Goal: Task Accomplishment & Management: Use online tool/utility

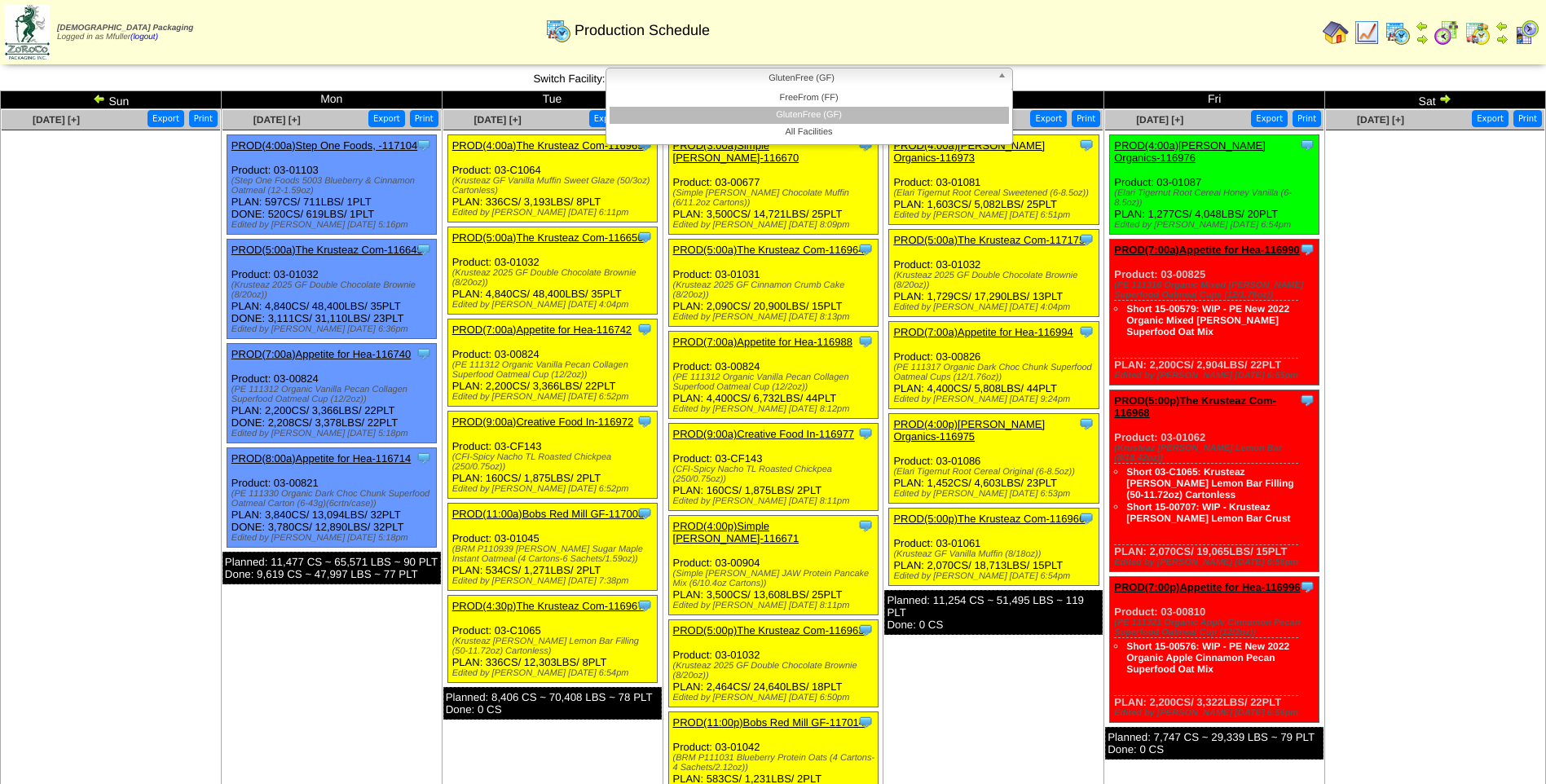
click at [620, 78] on span "GlutenFree (GF)" at bounding box center [801, 78] width 378 height 20
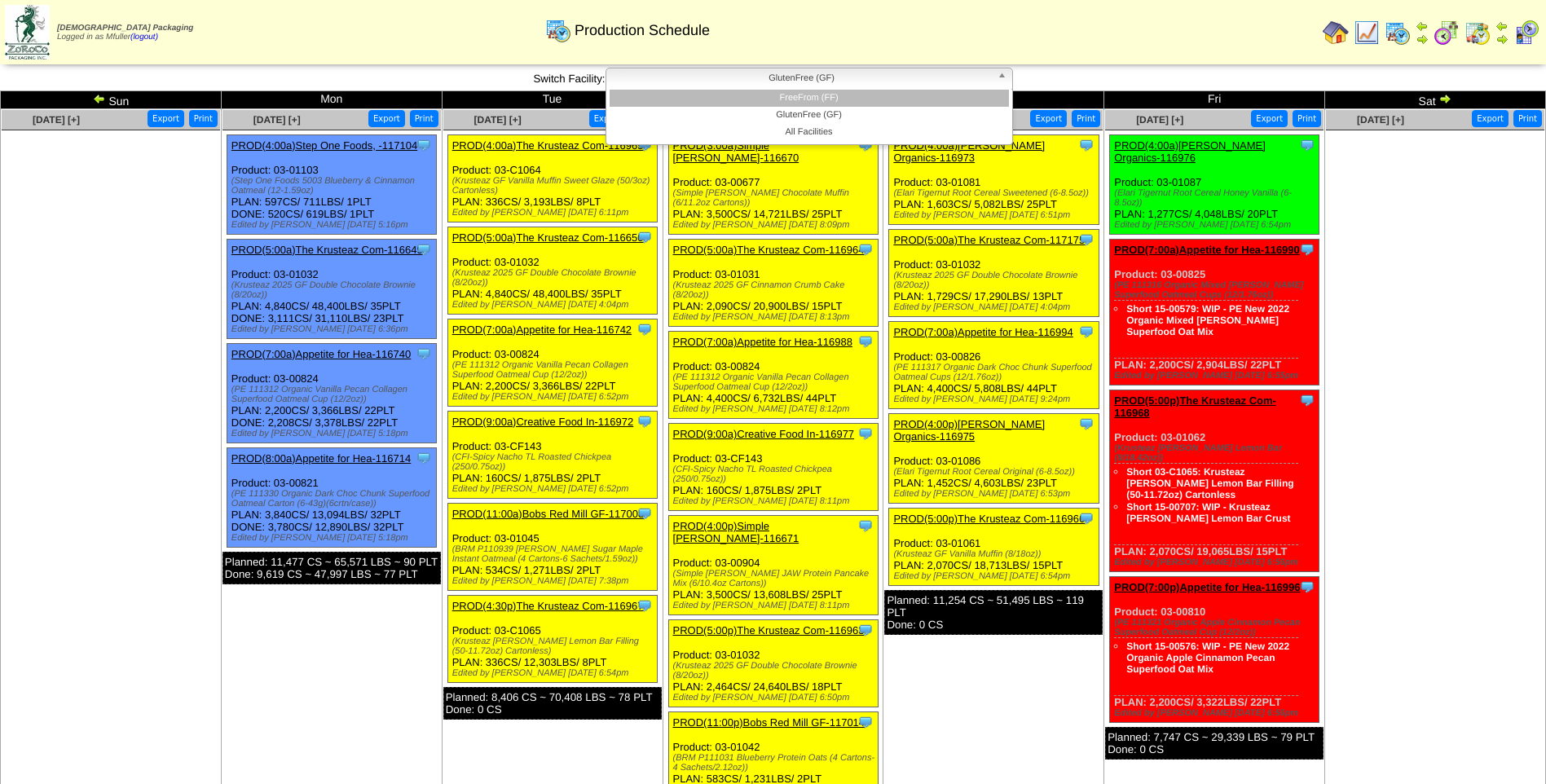
click at [631, 93] on li "FreeFrom (FF)" at bounding box center [809, 97] width 399 height 17
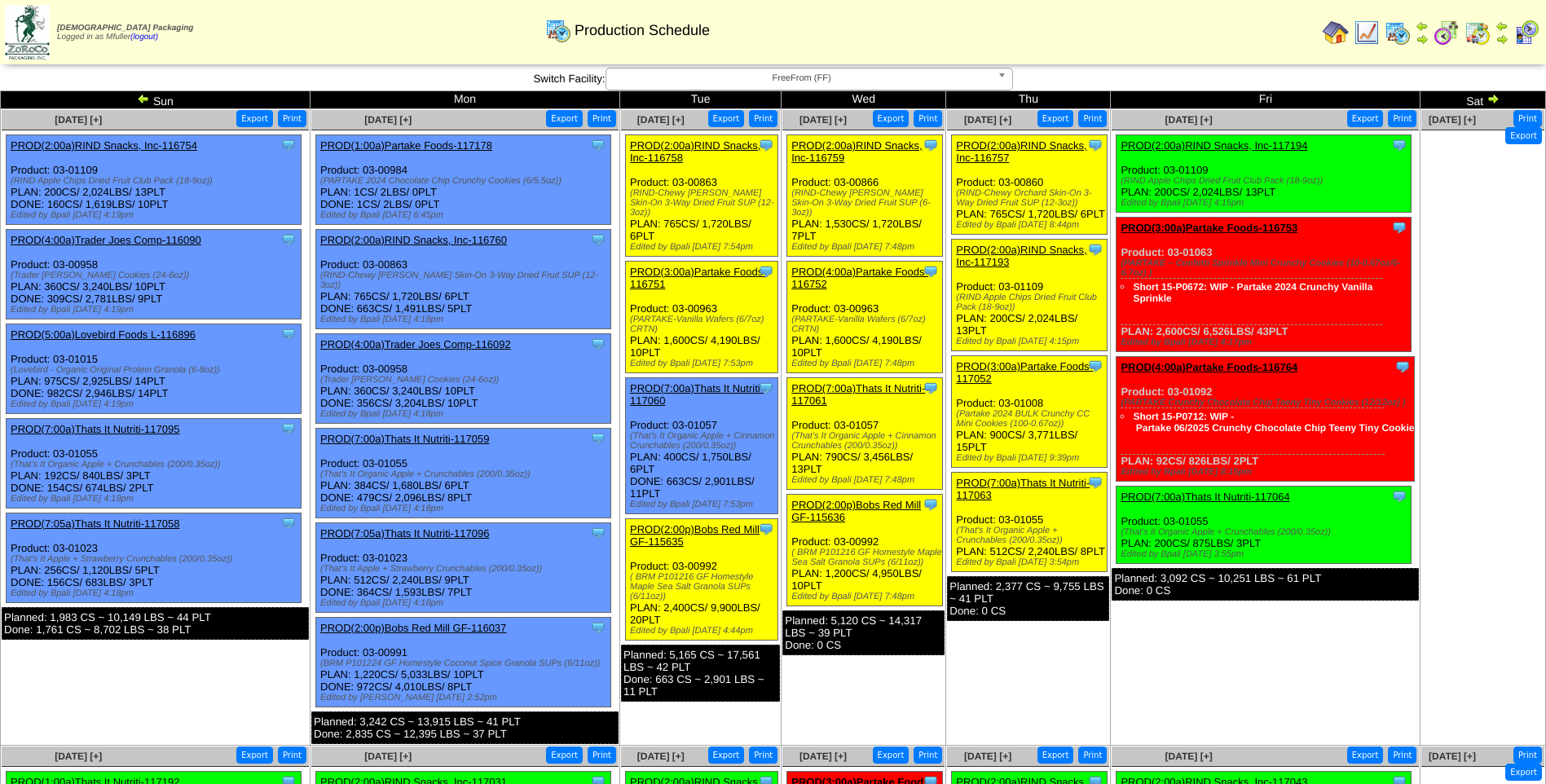
click at [1023, 144] on link "PROD(2:00a)RIND Snacks, Inc-116757" at bounding box center [1021, 151] width 130 height 25
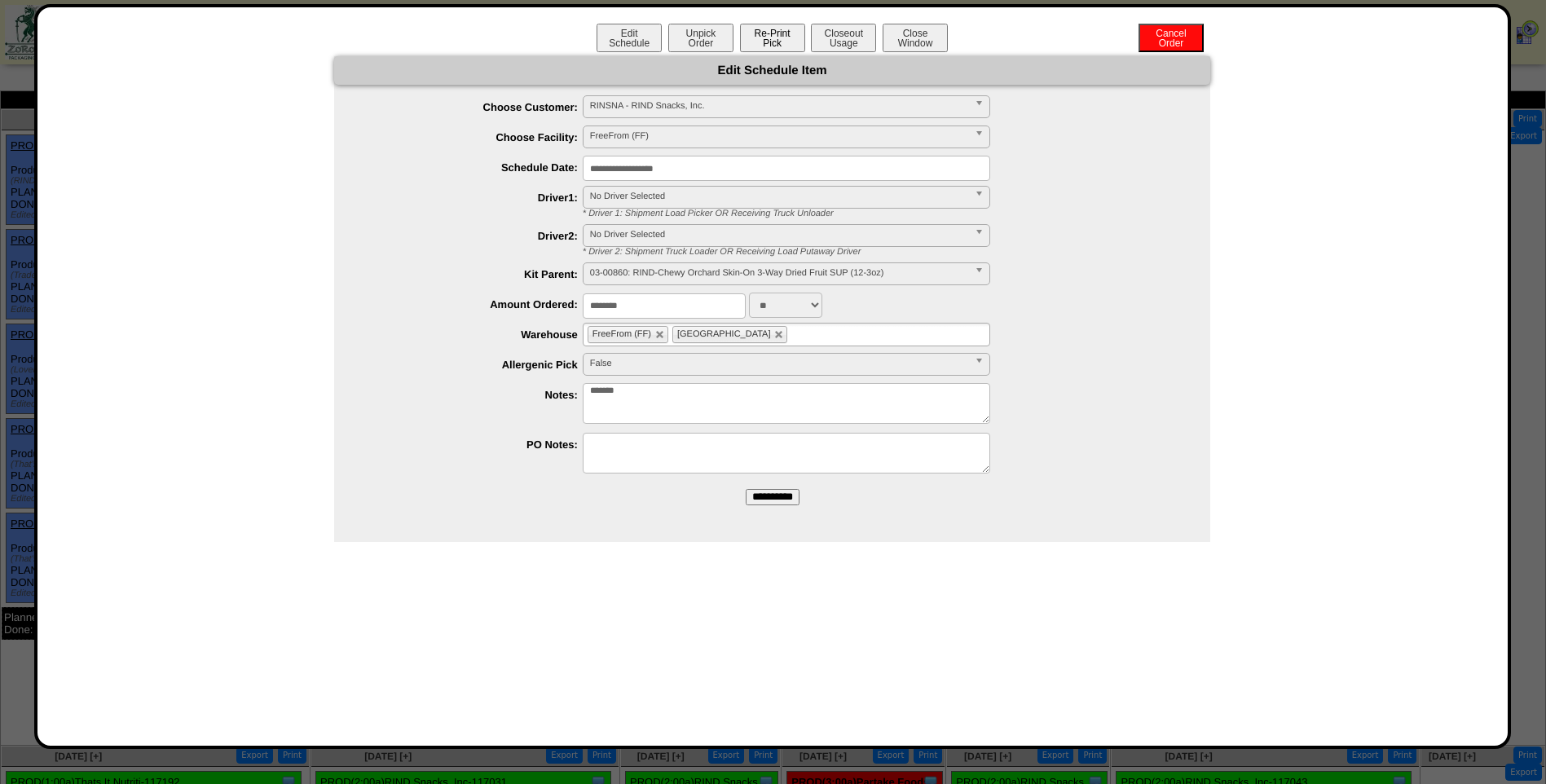
click at [784, 36] on button "Re-Print Pick" at bounding box center [773, 38] width 66 height 29
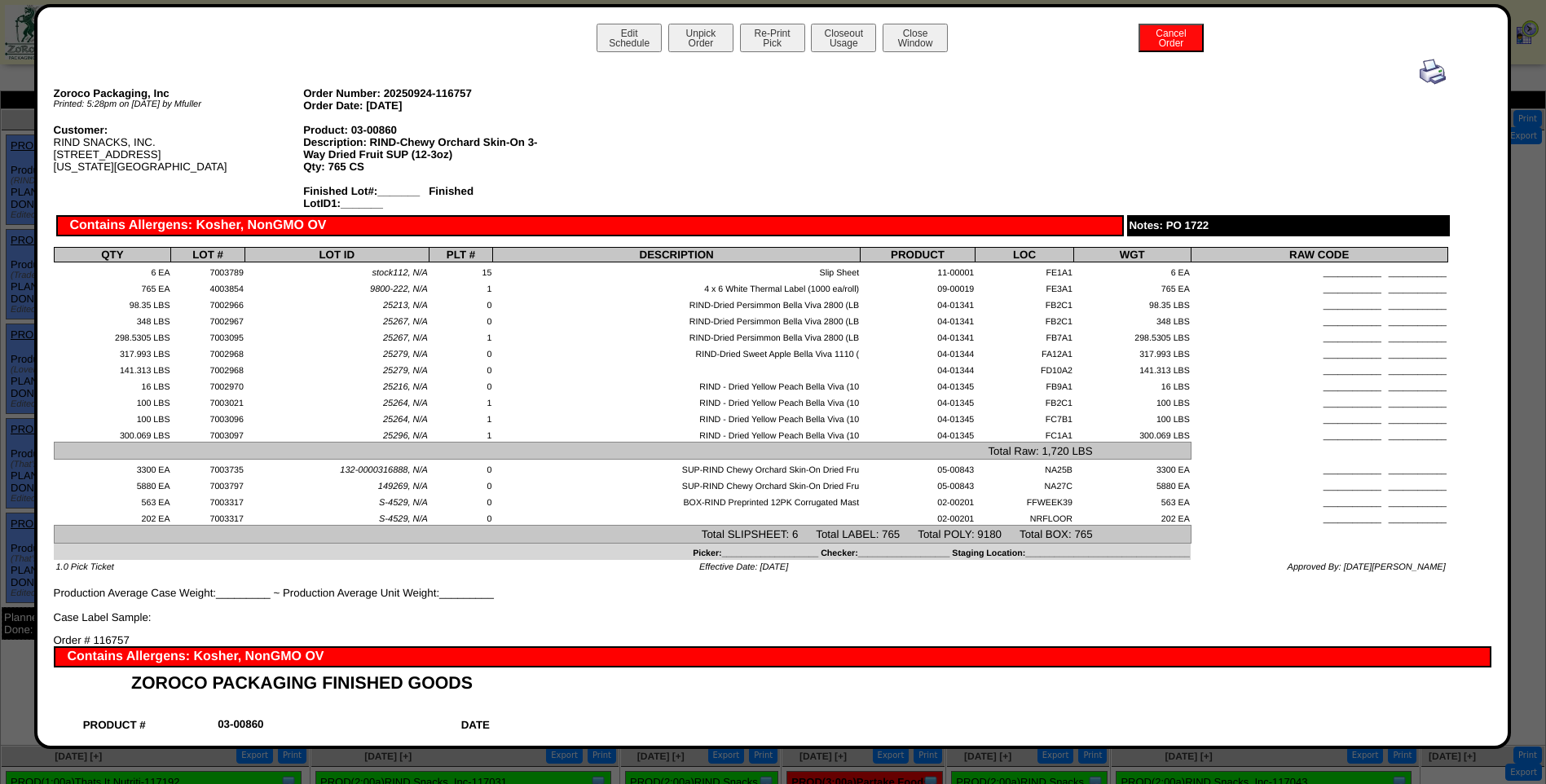
click at [1420, 75] on img at bounding box center [1433, 71] width 26 height 26
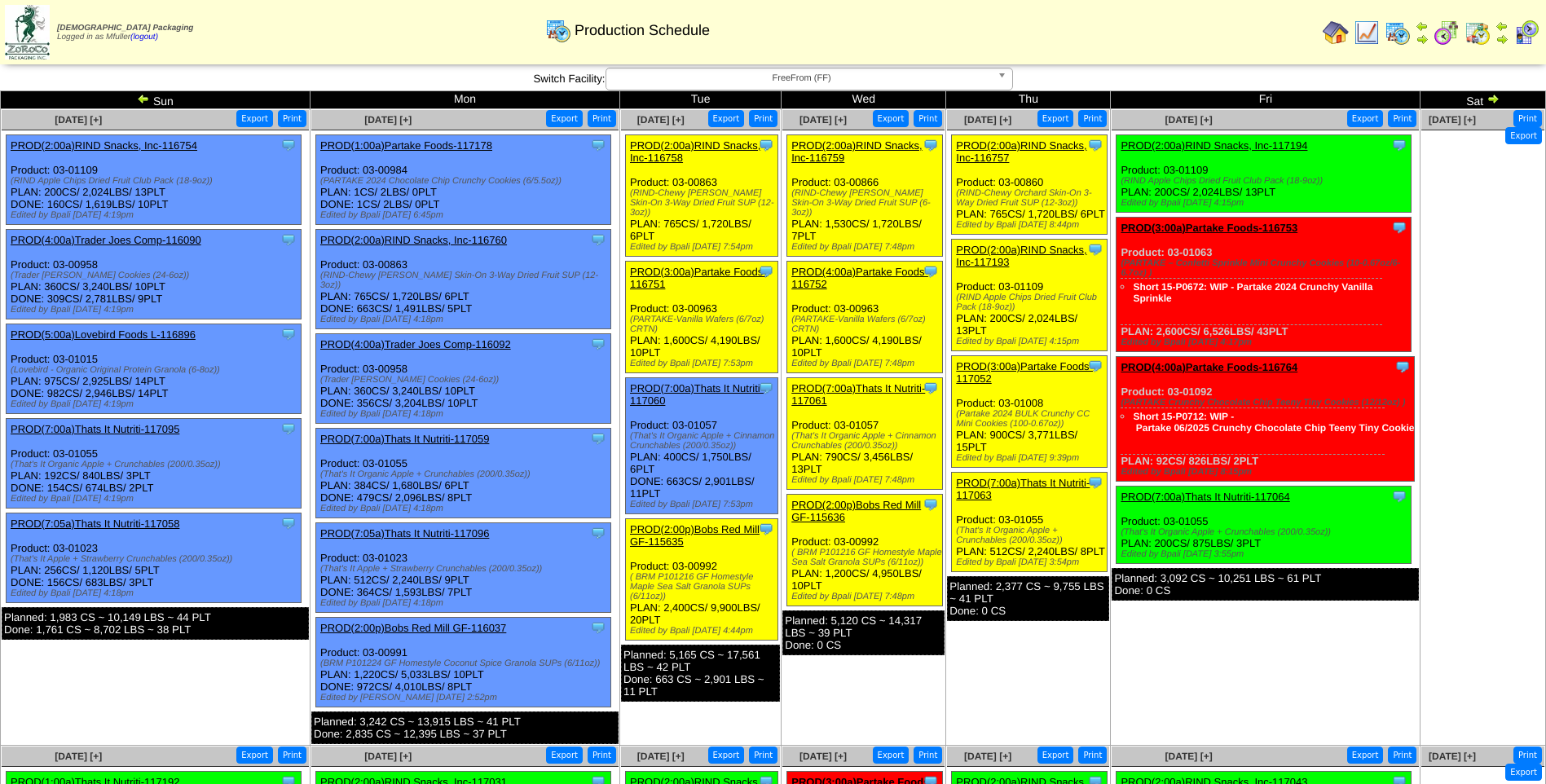
click at [1034, 264] on link "PROD(2:00a)RIND Snacks, Inc-117193" at bounding box center [1021, 255] width 130 height 25
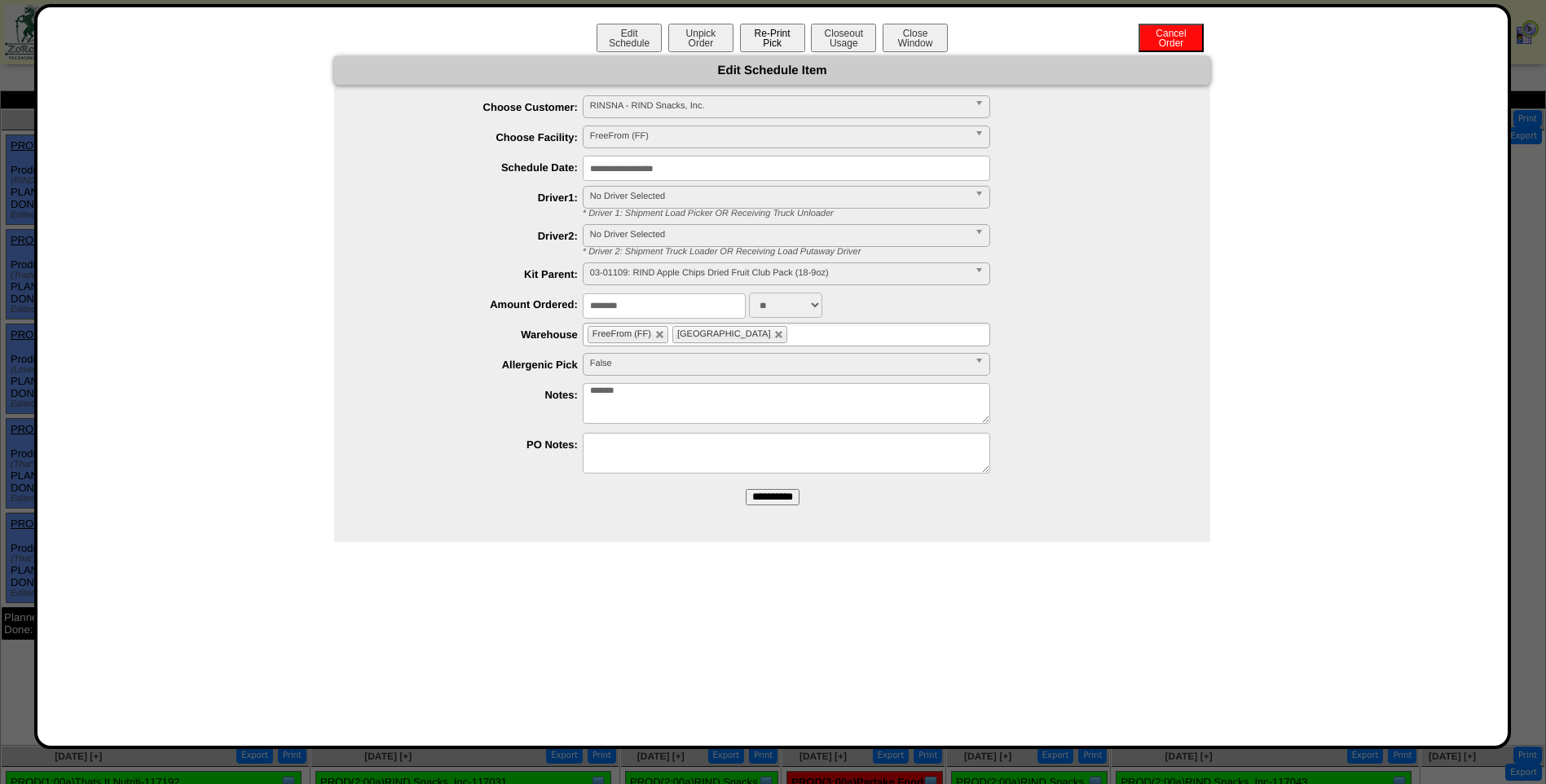
click at [785, 44] on button "Re-Print Pick" at bounding box center [773, 38] width 66 height 29
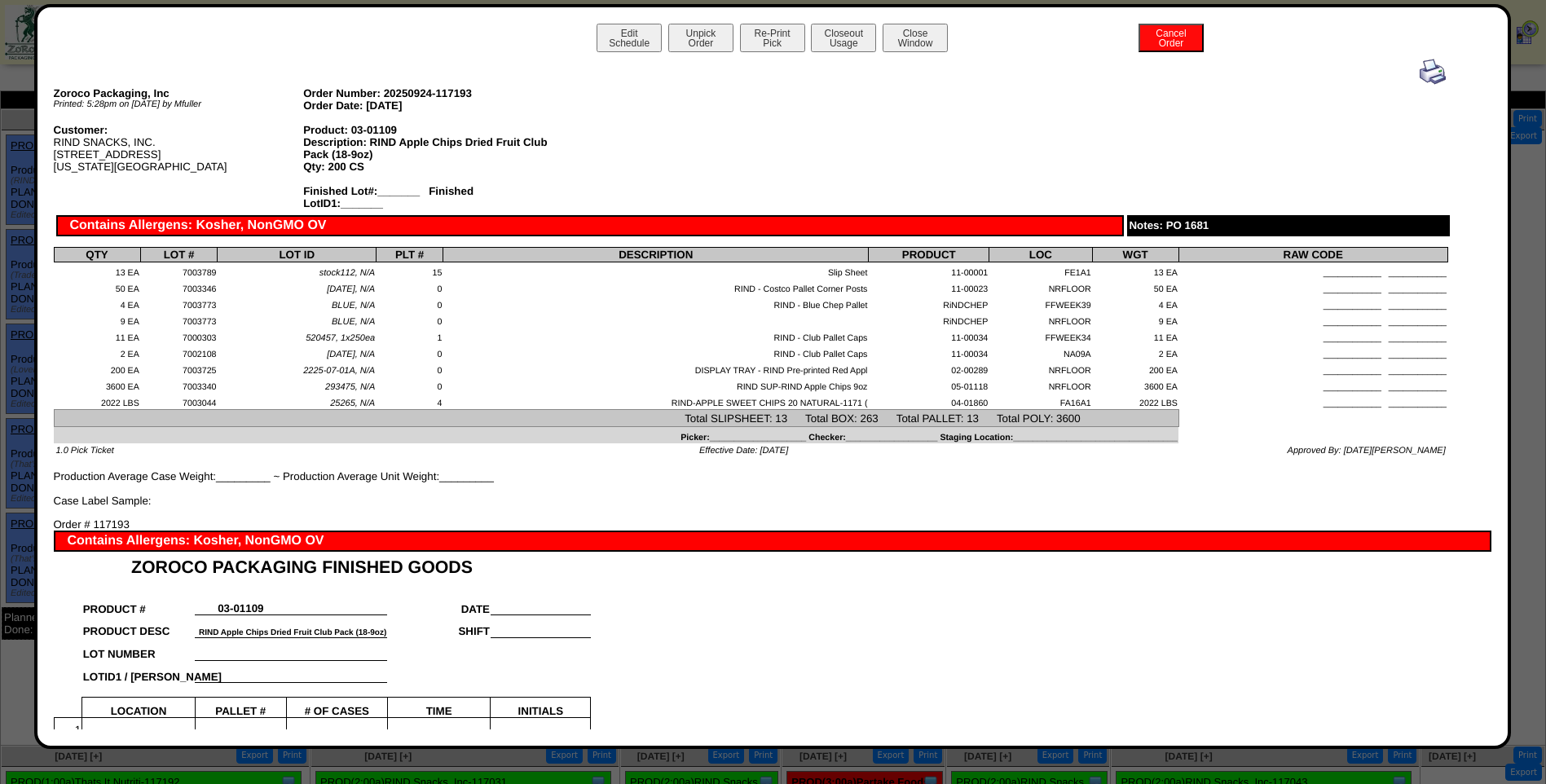
click at [1425, 74] on img at bounding box center [1433, 71] width 26 height 26
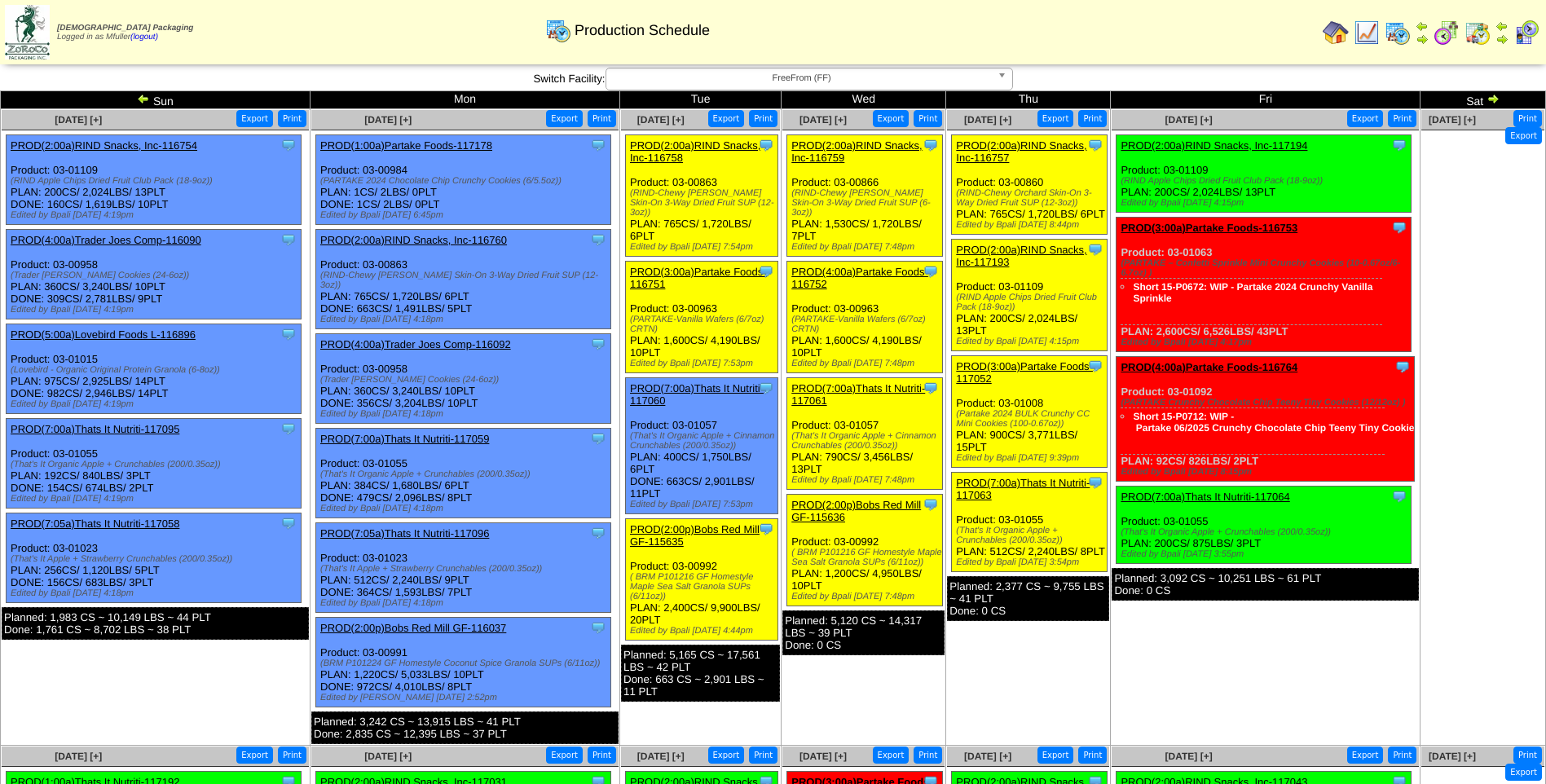
click at [1018, 377] on link "PROD(3:00a)Partake Foods-117052" at bounding box center [1025, 372] width 137 height 25
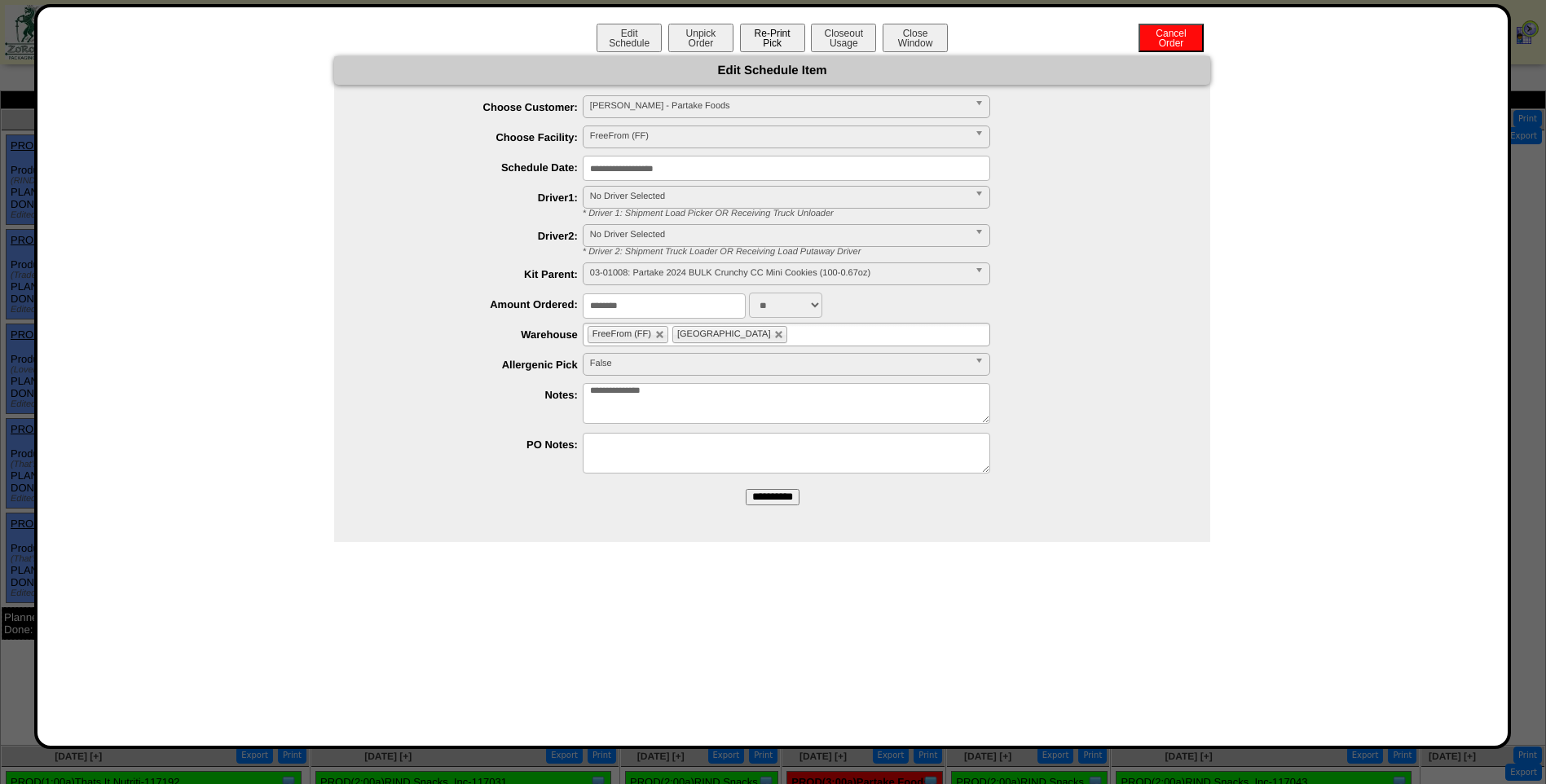
click at [771, 39] on button "Re-Print Pick" at bounding box center [773, 38] width 66 height 29
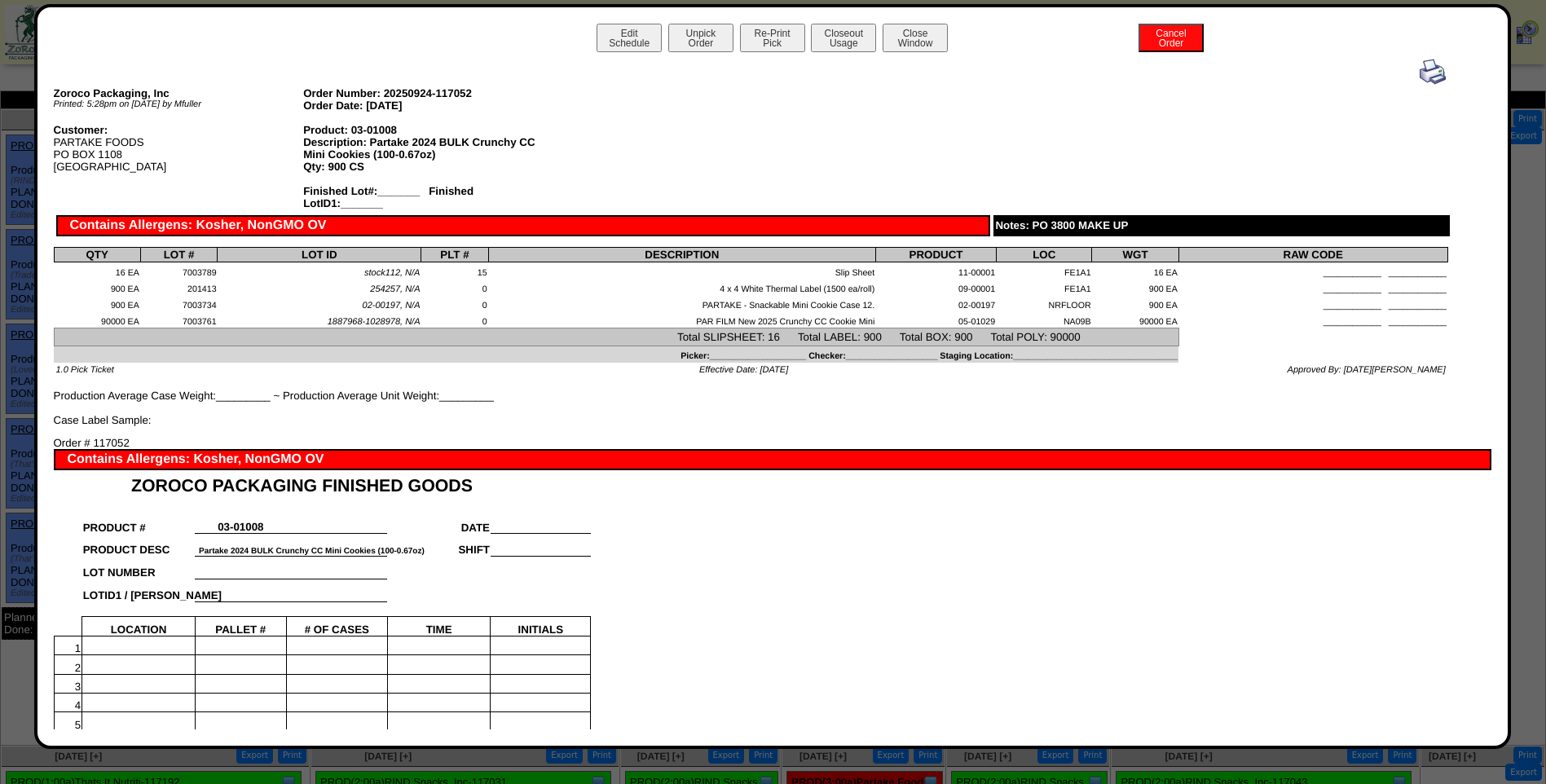
click at [1422, 70] on img at bounding box center [1433, 71] width 26 height 26
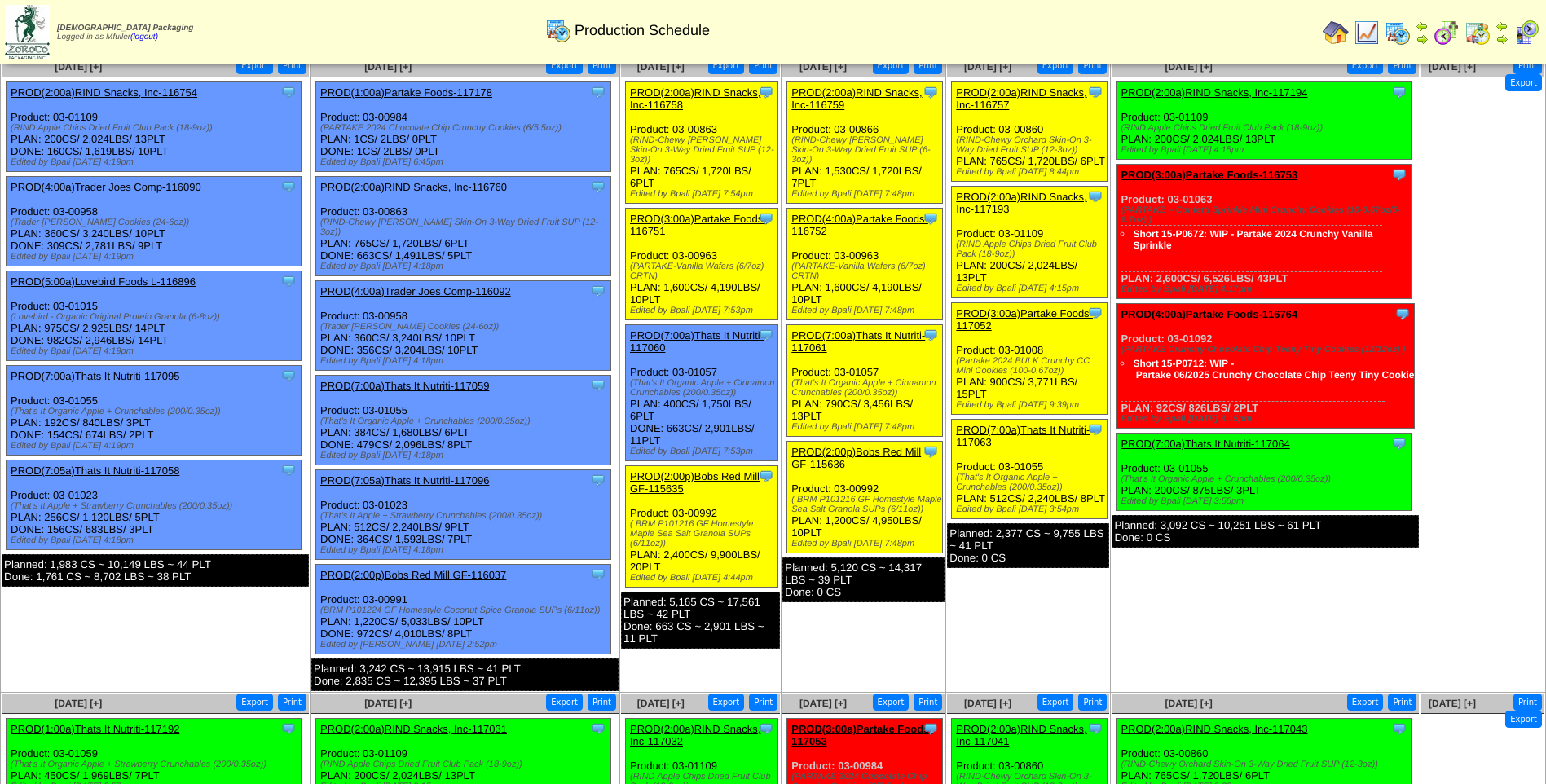
scroll to position [81, 0]
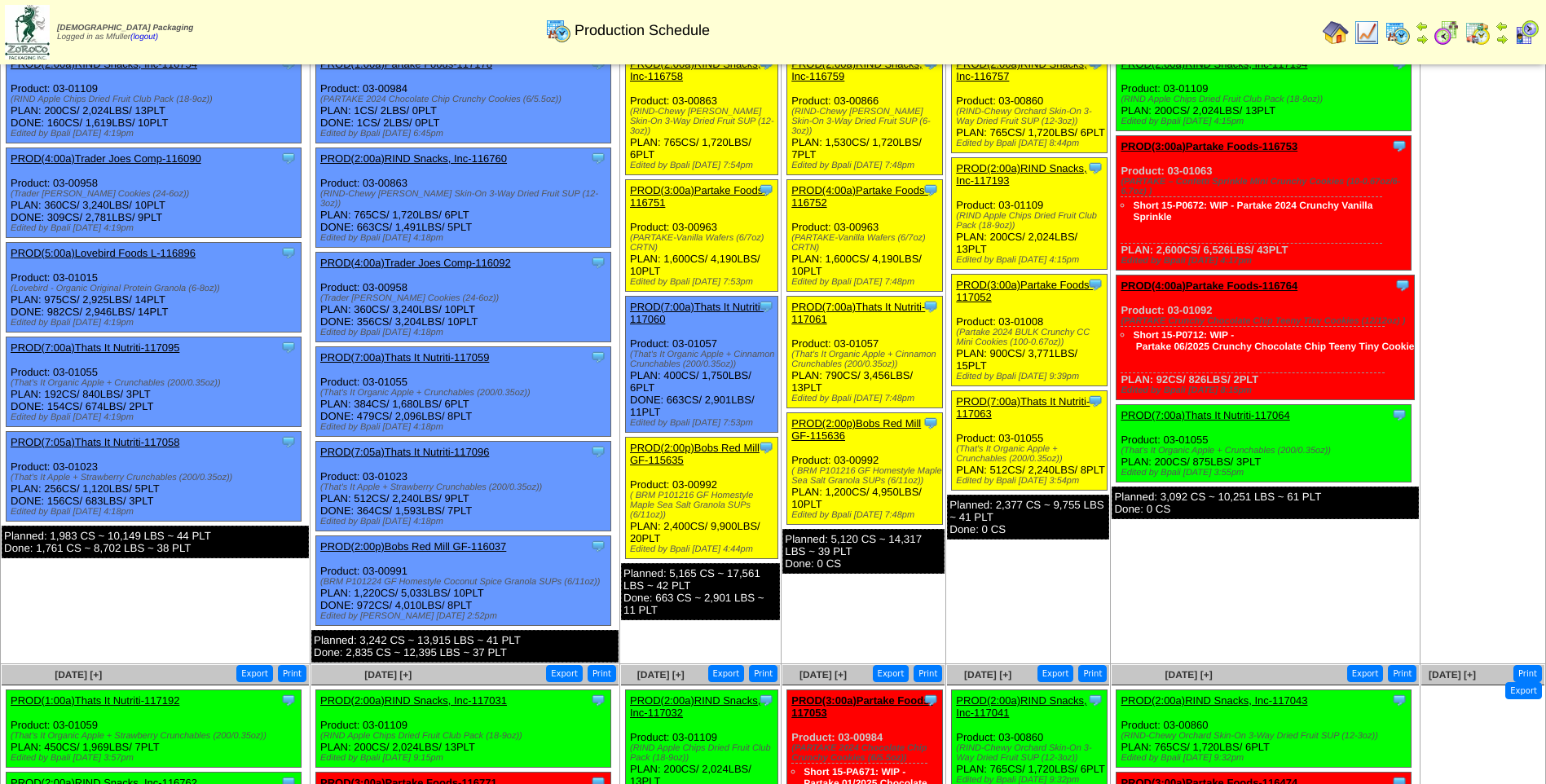
click at [1020, 413] on link "PROD(7:00a)Thats It Nutriti-117063" at bounding box center [1023, 407] width 134 height 25
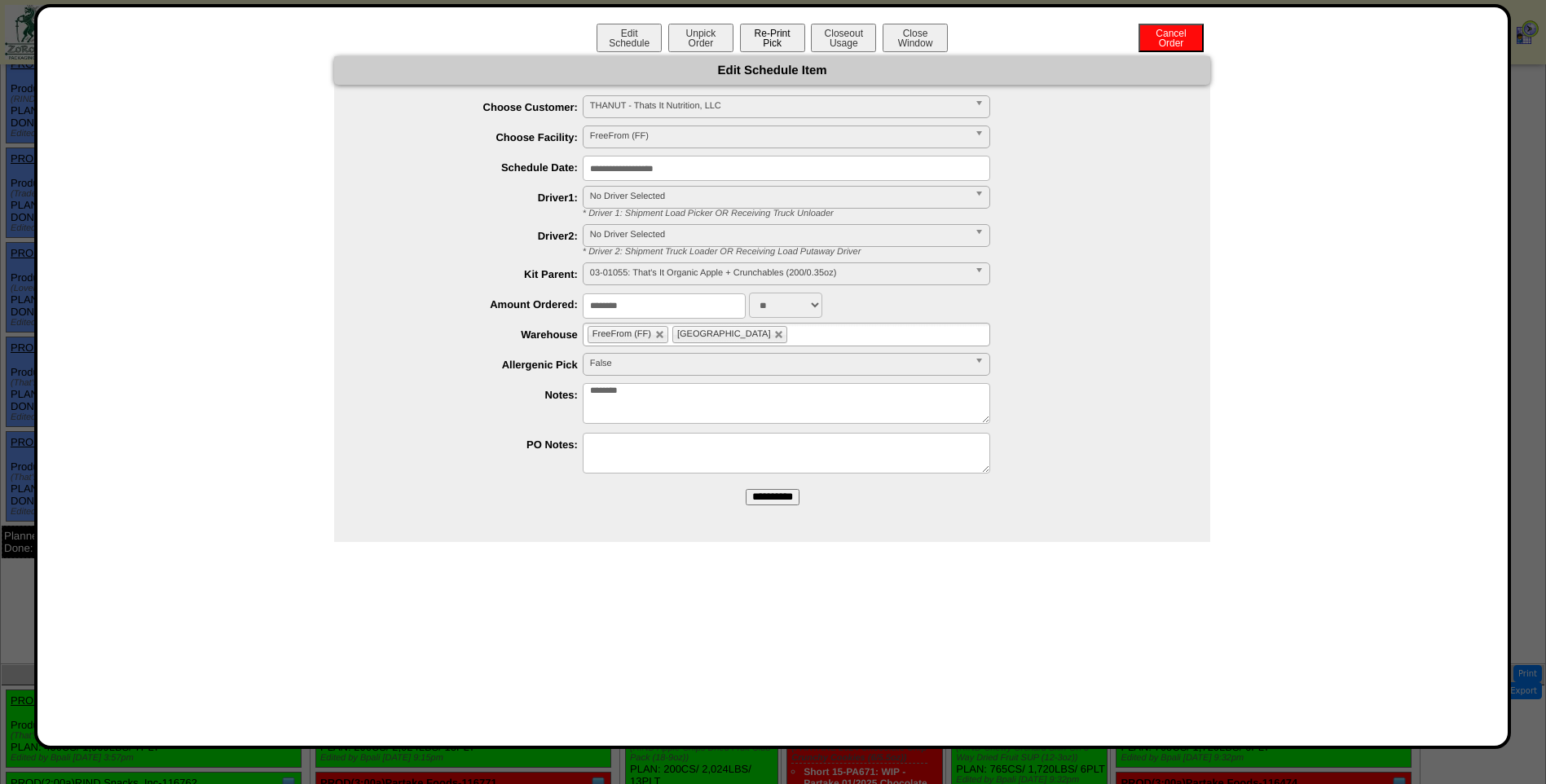
click at [777, 46] on button "Re-Print Pick" at bounding box center [773, 38] width 66 height 29
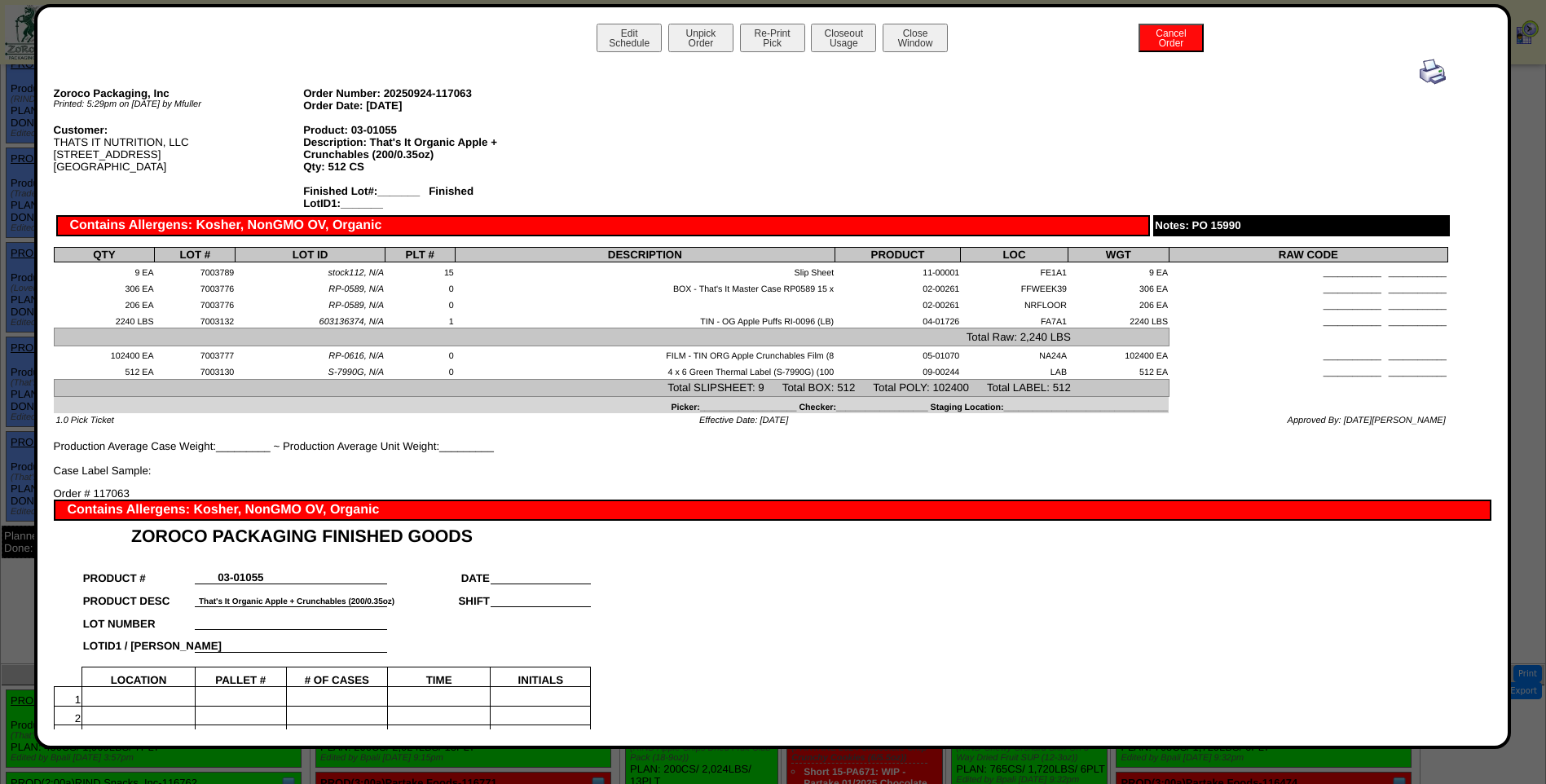
click at [1426, 72] on img at bounding box center [1433, 71] width 26 height 26
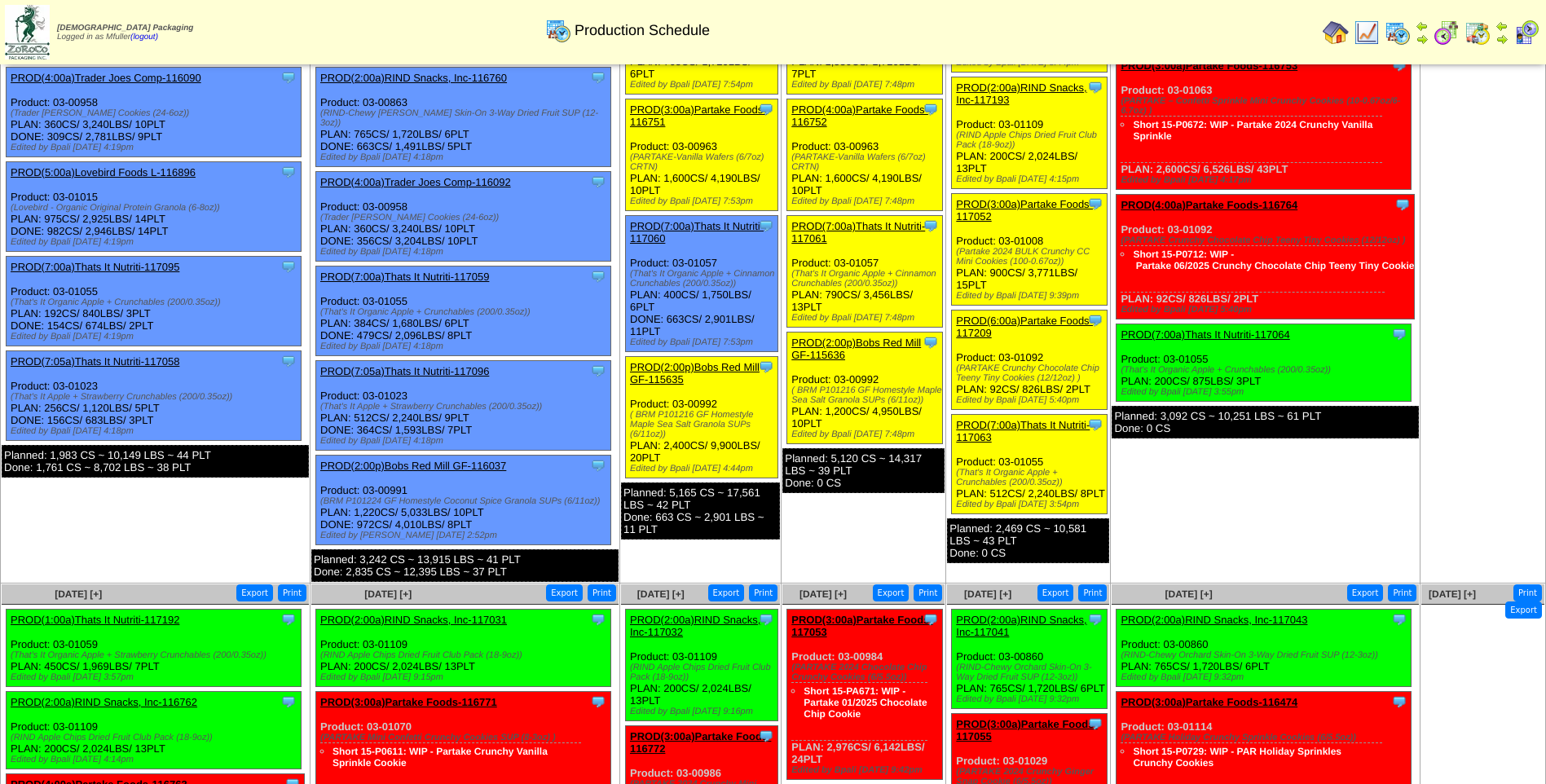
scroll to position [163, 0]
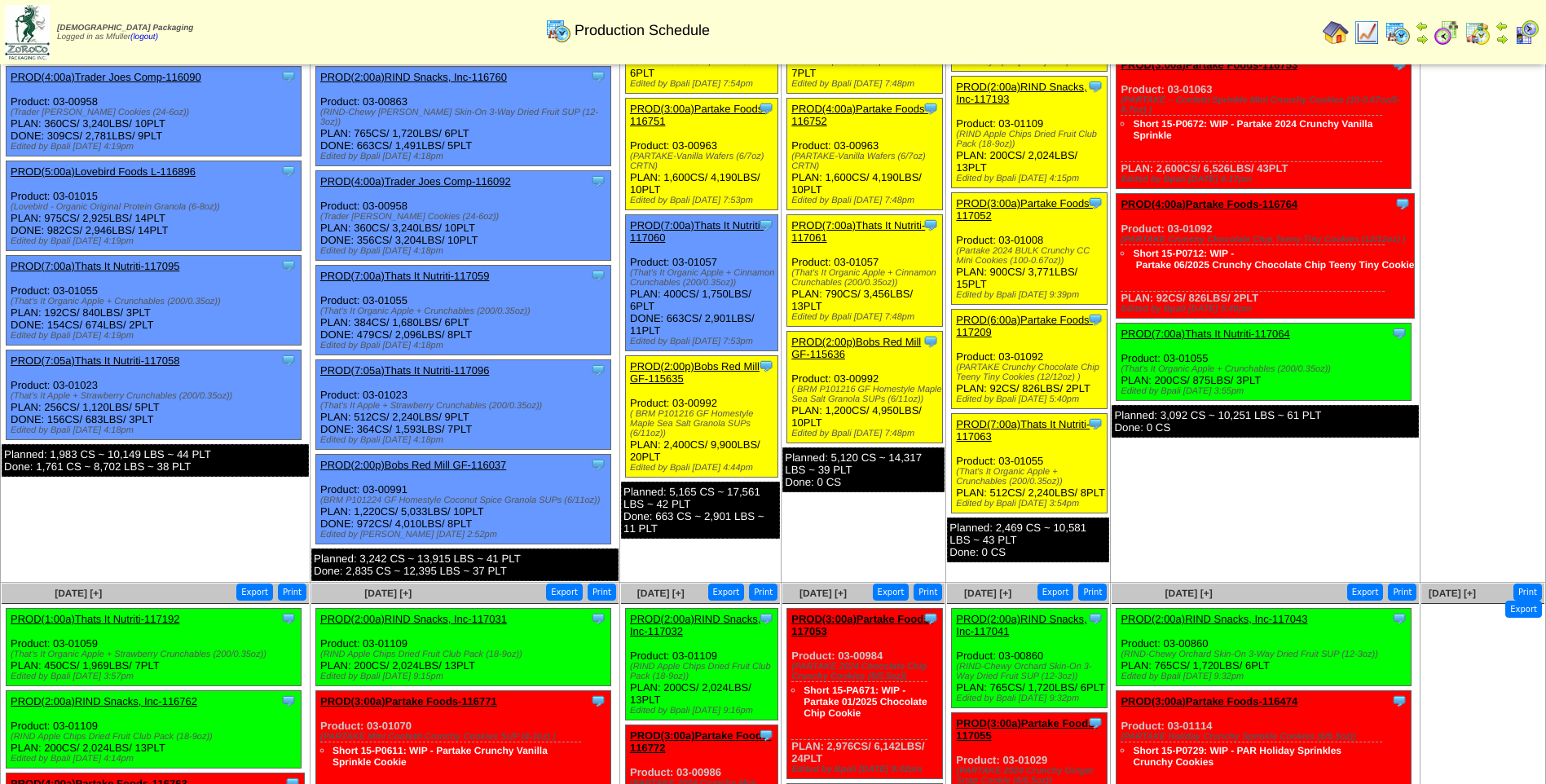
click at [1062, 329] on link "PROD(6:00a)Partake Foods-117209" at bounding box center [1025, 326] width 137 height 25
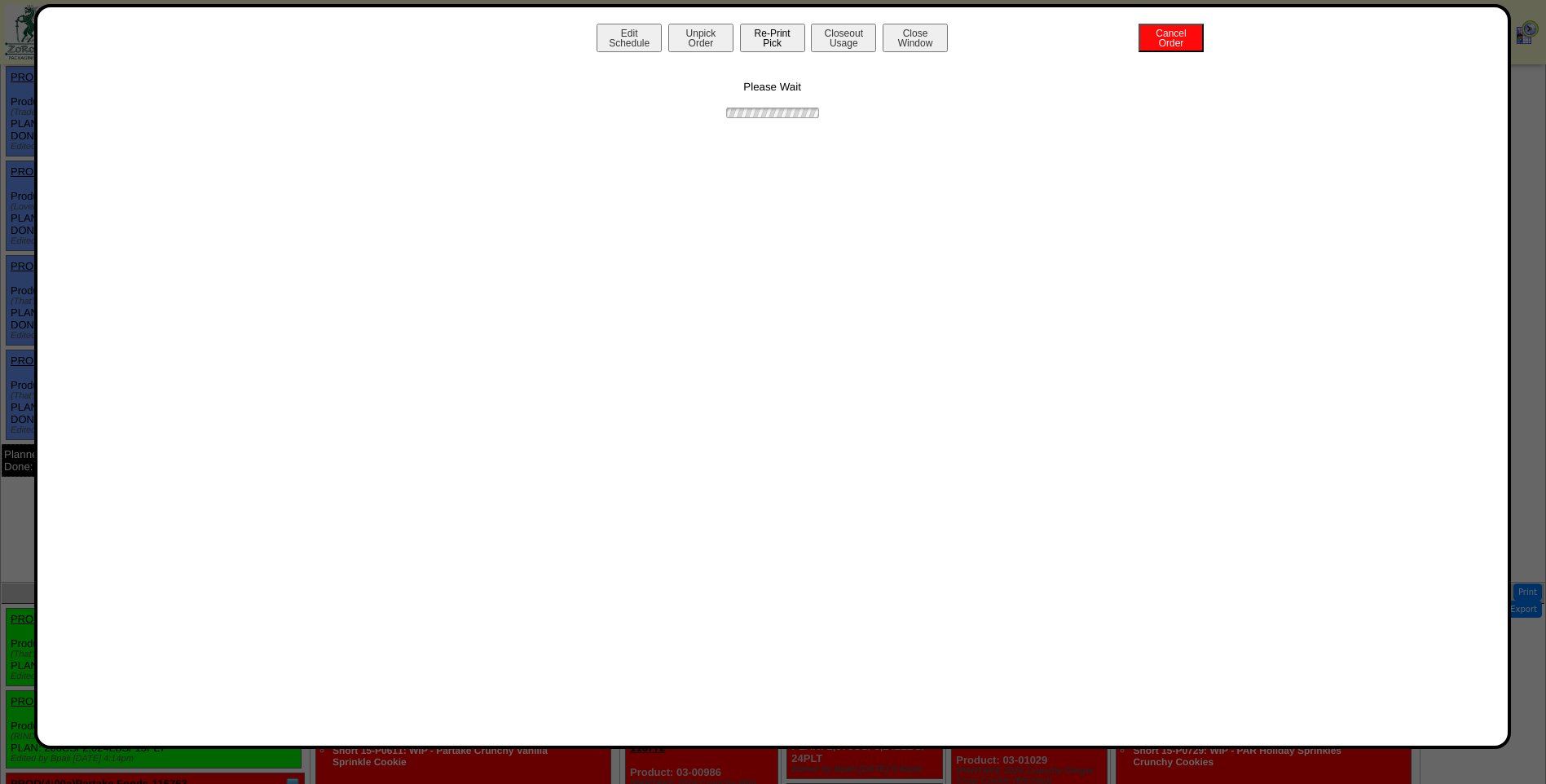
click at [756, 48] on button "Re-Print Pick" at bounding box center [773, 38] width 66 height 29
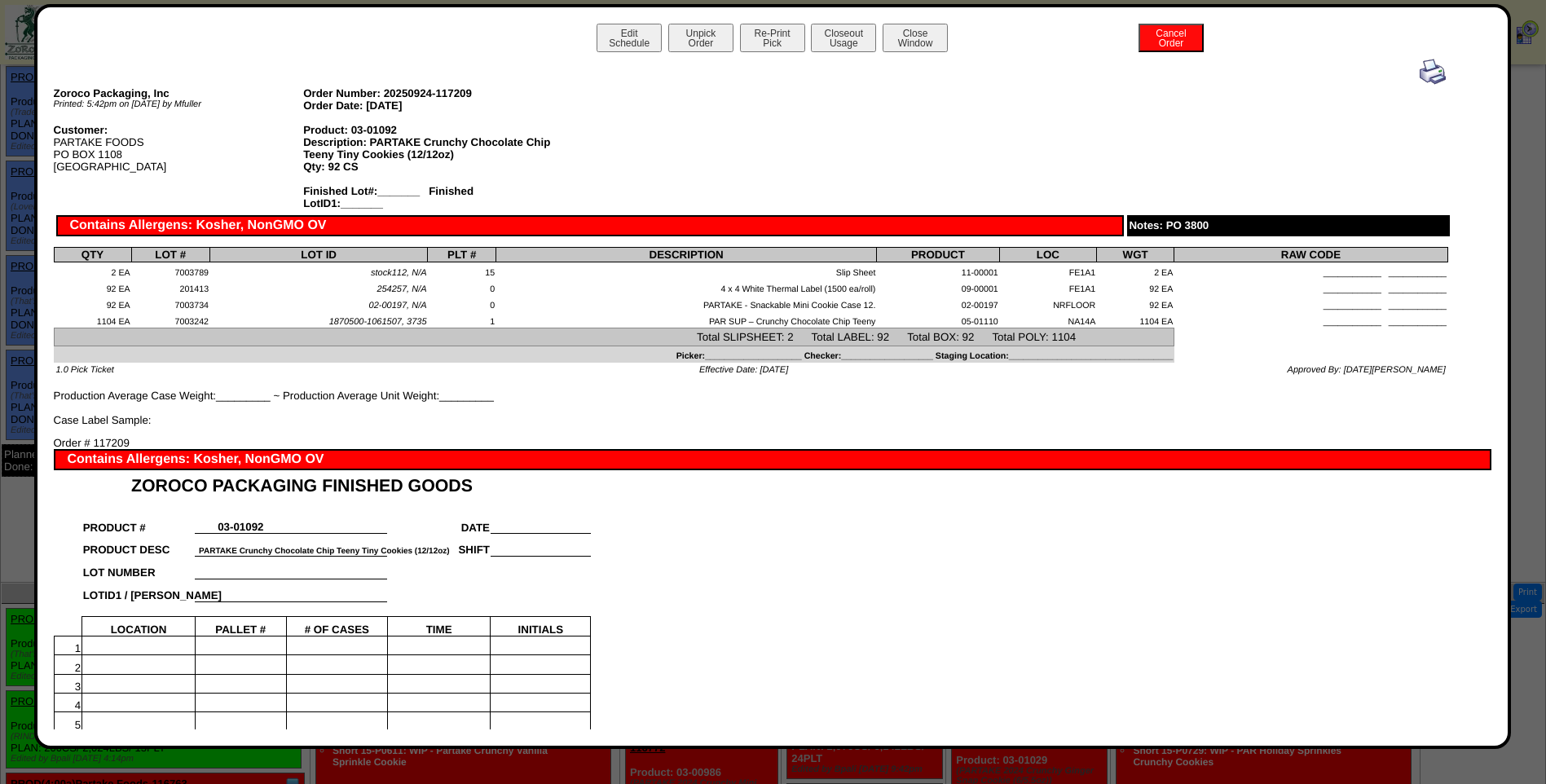
click at [1424, 70] on img at bounding box center [1433, 71] width 26 height 26
